Goal: Task Accomplishment & Management: Complete application form

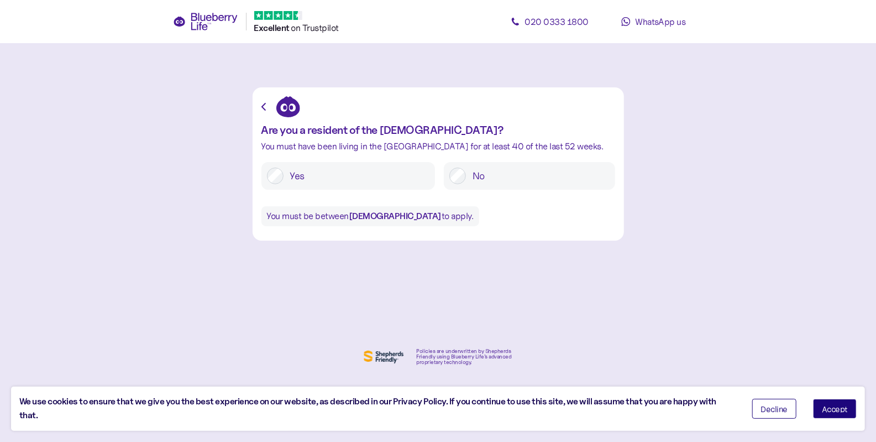
click at [297, 170] on label "Yes" at bounding box center [357, 175] width 146 height 17
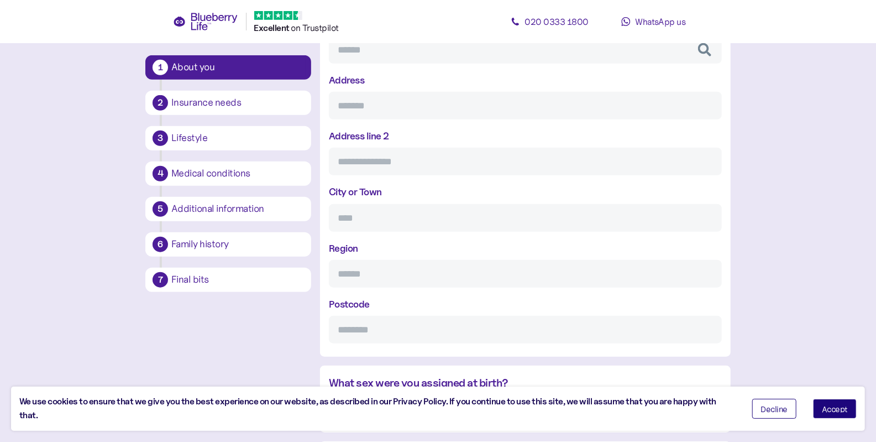
scroll to position [711, 0]
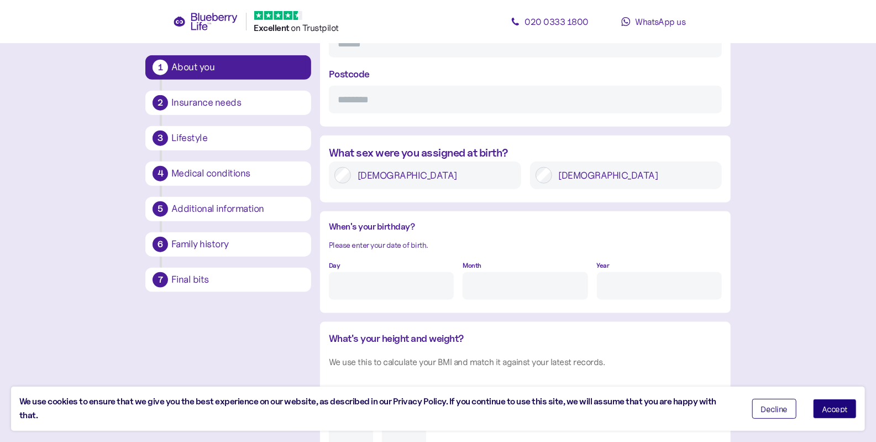
click at [584, 175] on label "[DEMOGRAPHIC_DATA]" at bounding box center [634, 175] width 165 height 17
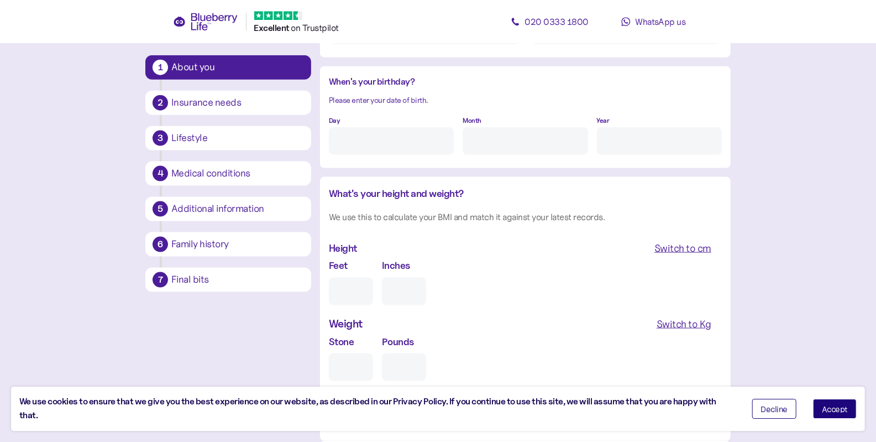
scroll to position [932, 0]
